Goal: Task Accomplishment & Management: Use online tool/utility

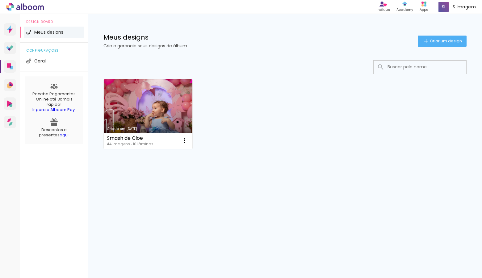
click at [133, 105] on link "Criado em [DATE]" at bounding box center [148, 114] width 89 height 70
